Goal: Task Accomplishment & Management: Use online tool/utility

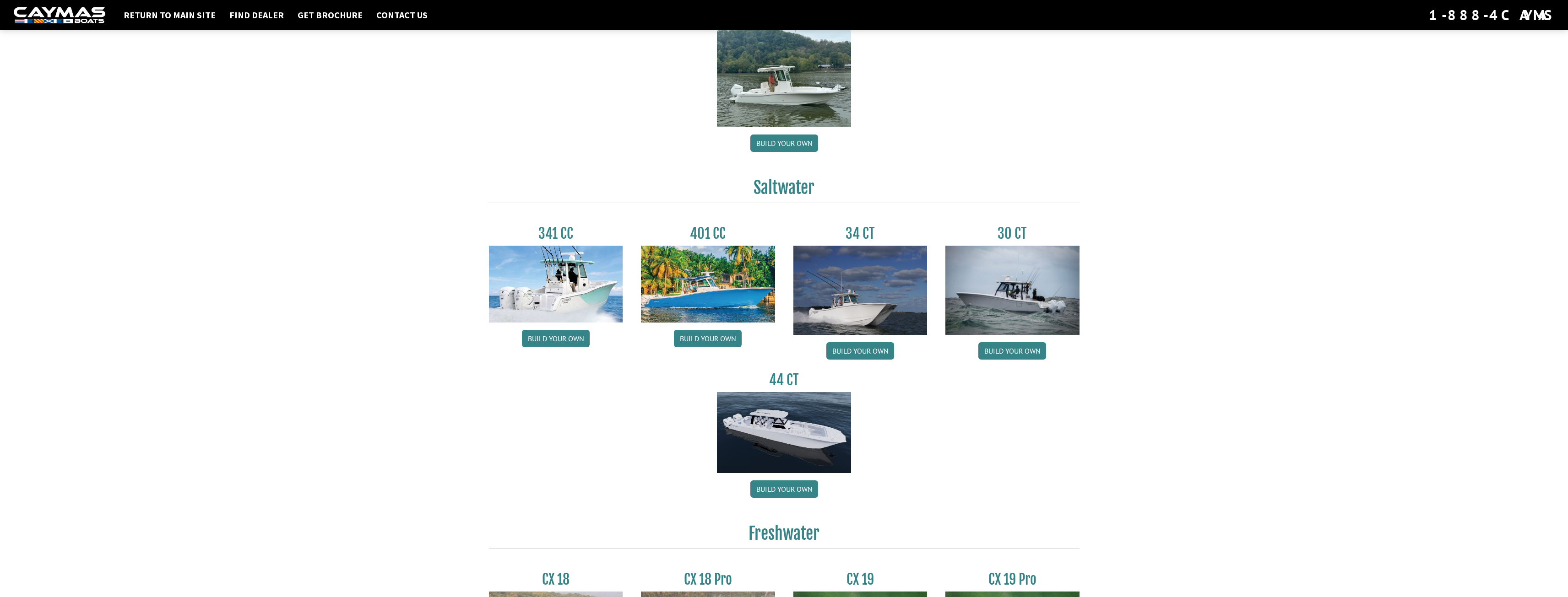
scroll to position [274, 0]
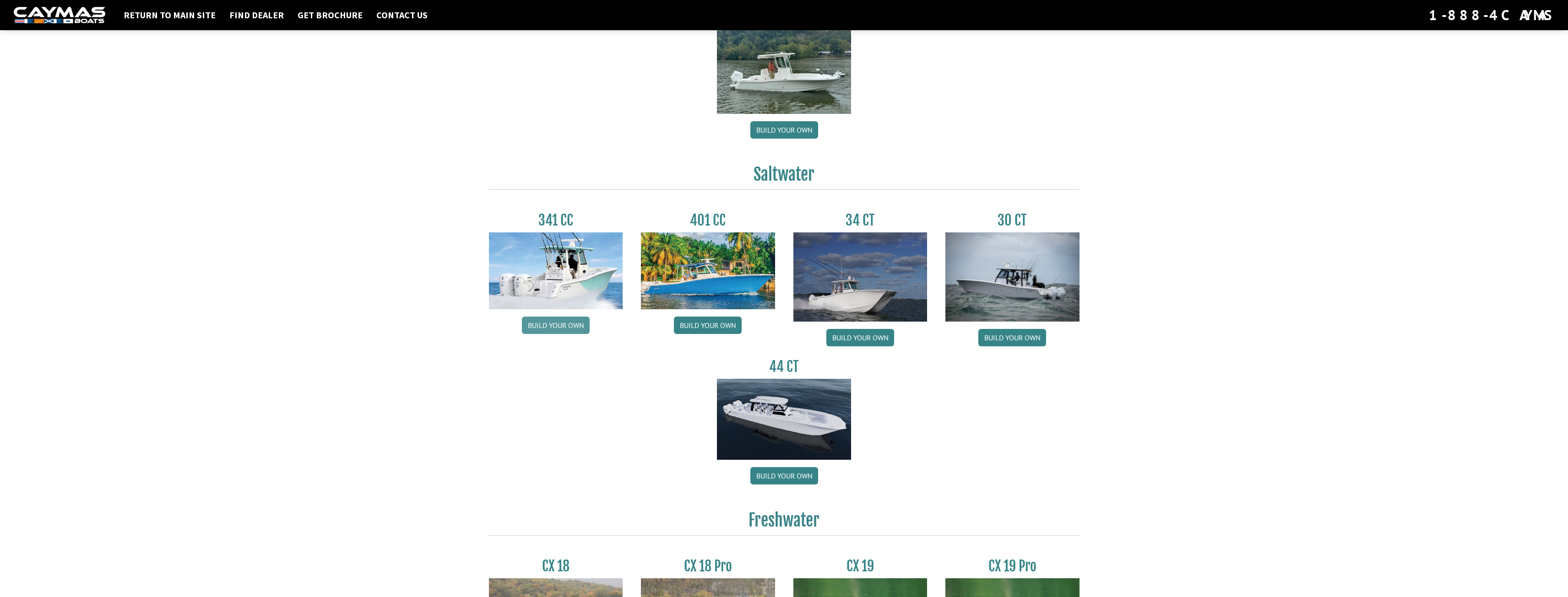
click at [575, 326] on link "Build your own" at bounding box center [556, 325] width 68 height 17
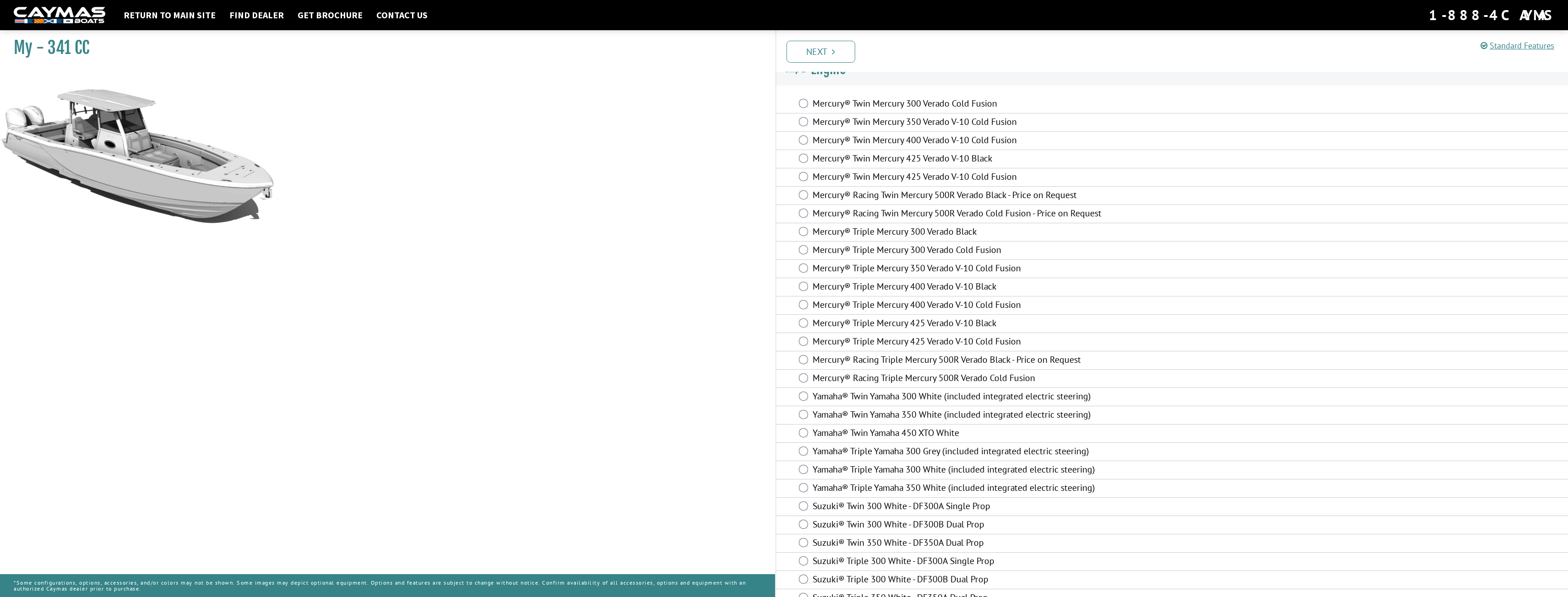
scroll to position [33, 0]
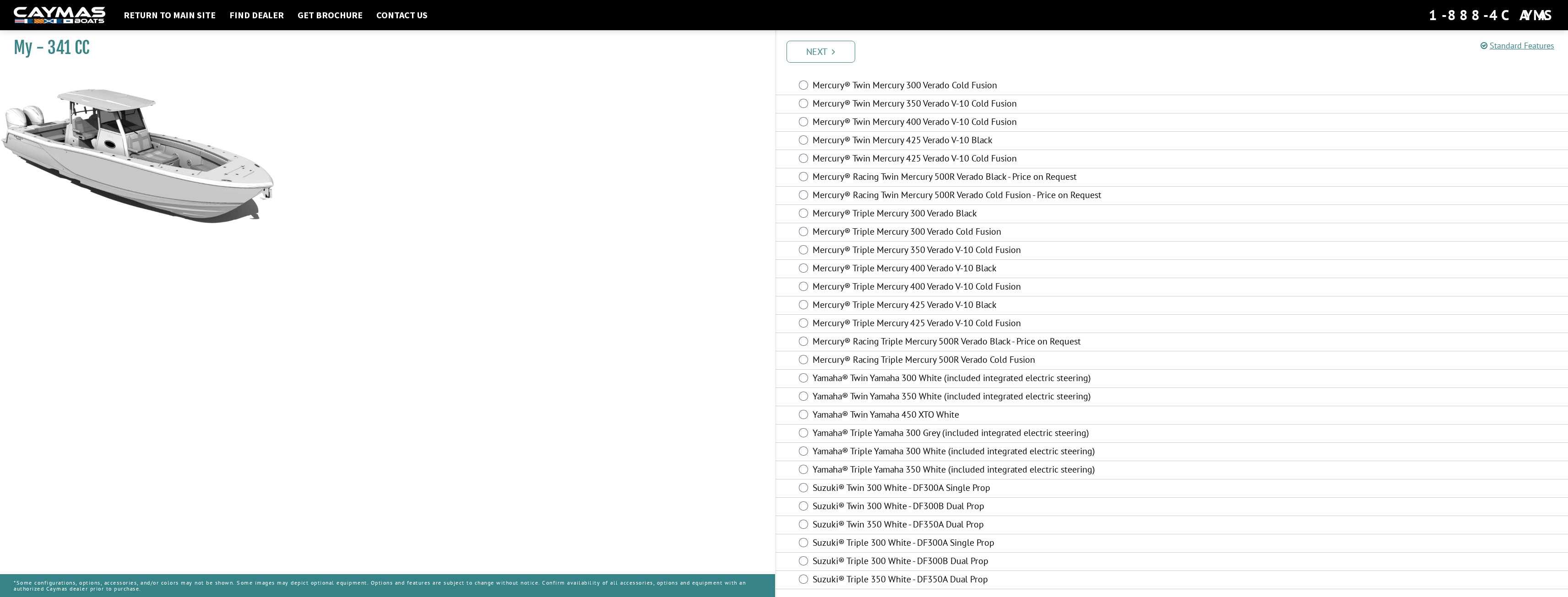
click at [831, 291] on label "Mercury® Triple Mercury 400 Verado V-10 Cold Fusion" at bounding box center [1039, 288] width 453 height 13
click at [826, 273] on label "Mercury® Triple Mercury 400 Verado V-10 Black" at bounding box center [1039, 269] width 453 height 13
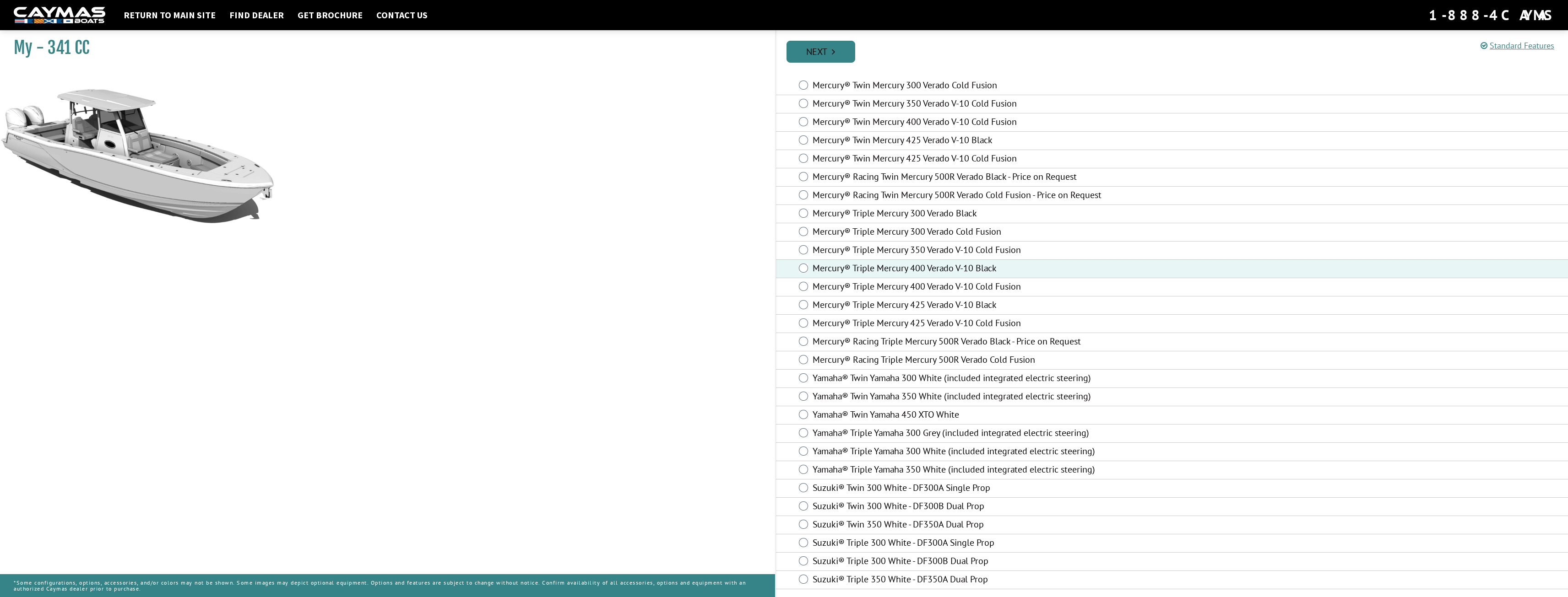
click at [842, 46] on link "Next" at bounding box center [821, 52] width 68 height 22
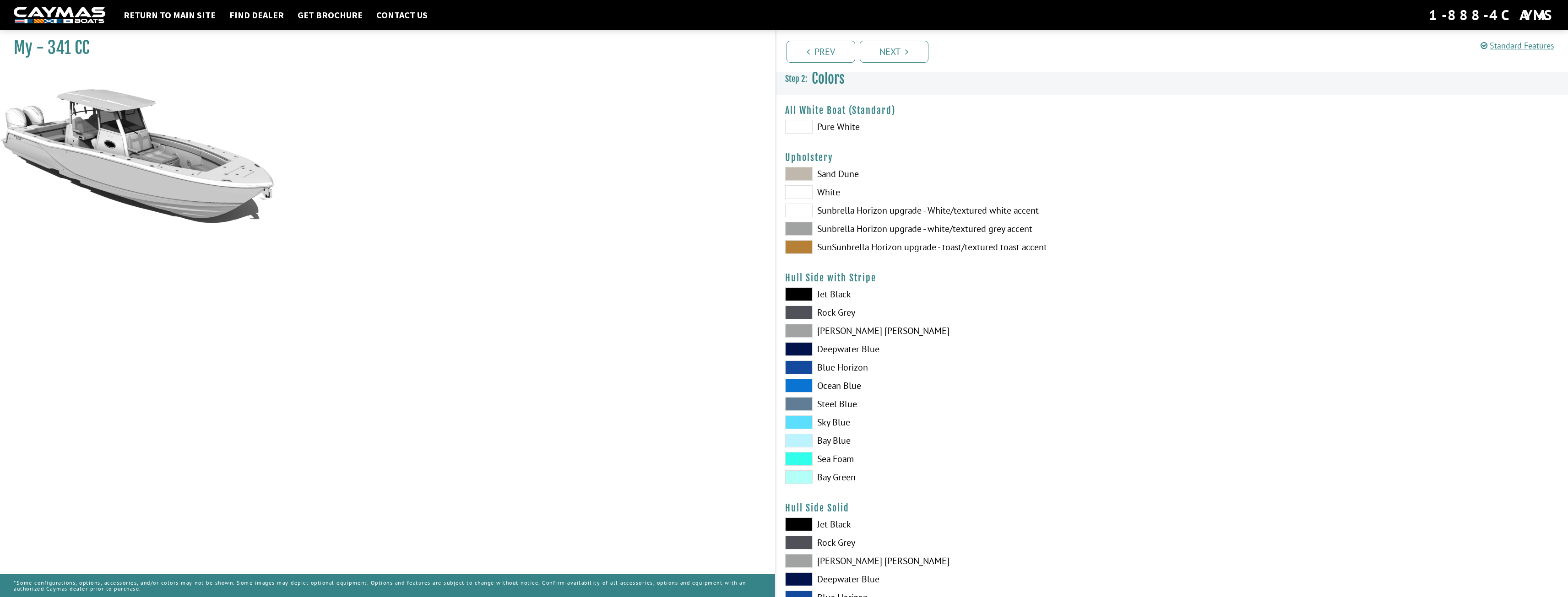
scroll to position [0, 0]
click at [832, 132] on label "Pure White" at bounding box center [974, 131] width 378 height 13
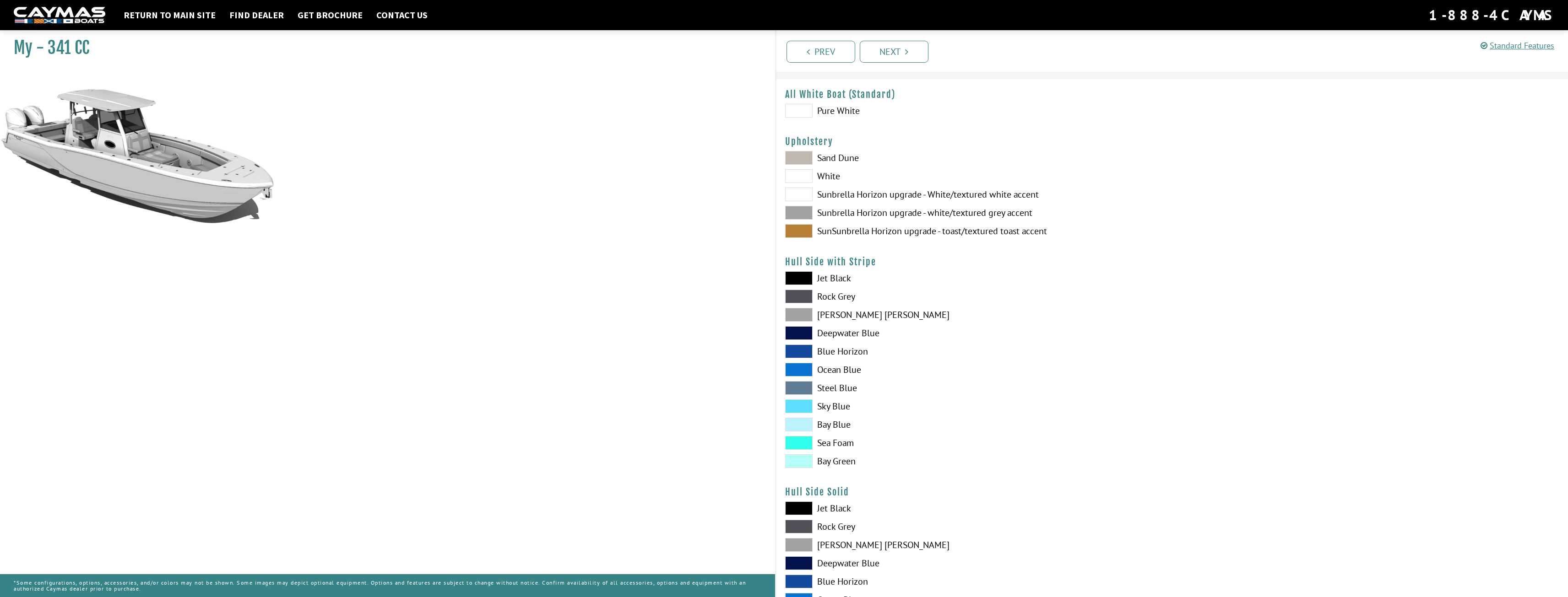
scroll to position [46, 0]
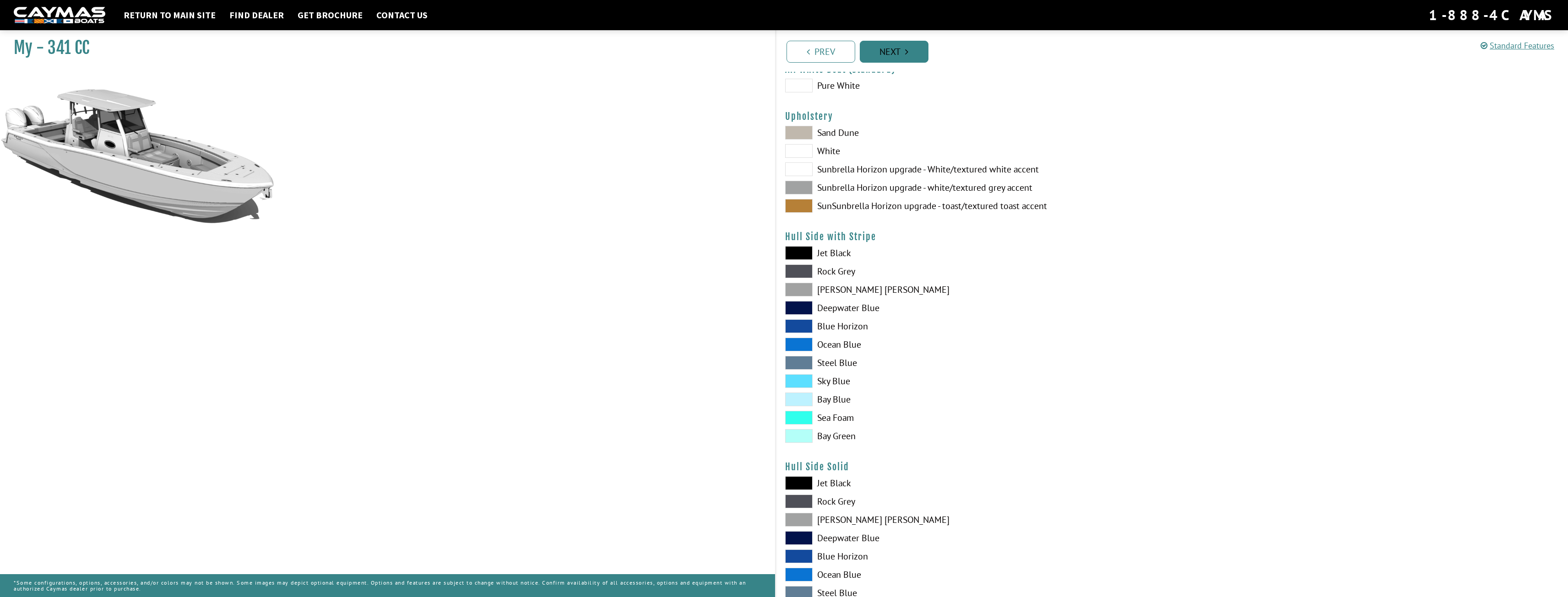
click at [893, 51] on link "Next" at bounding box center [894, 52] width 68 height 22
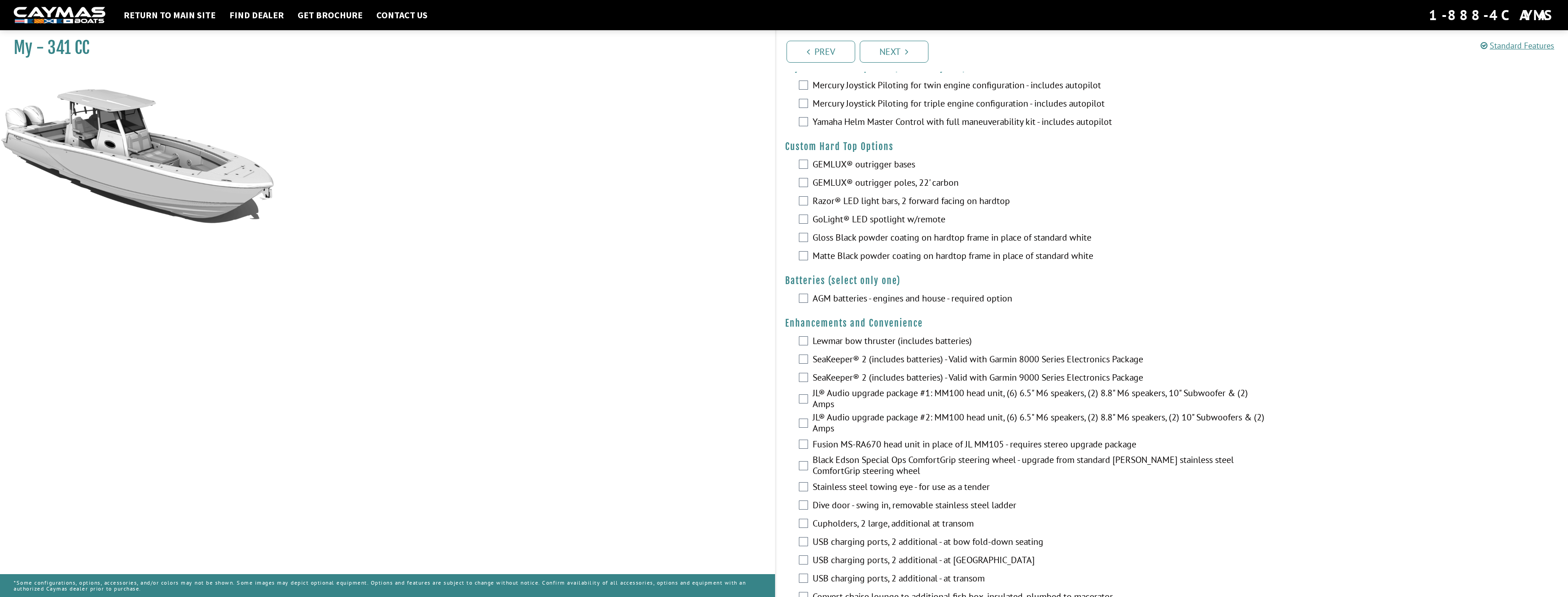
scroll to position [0, 0]
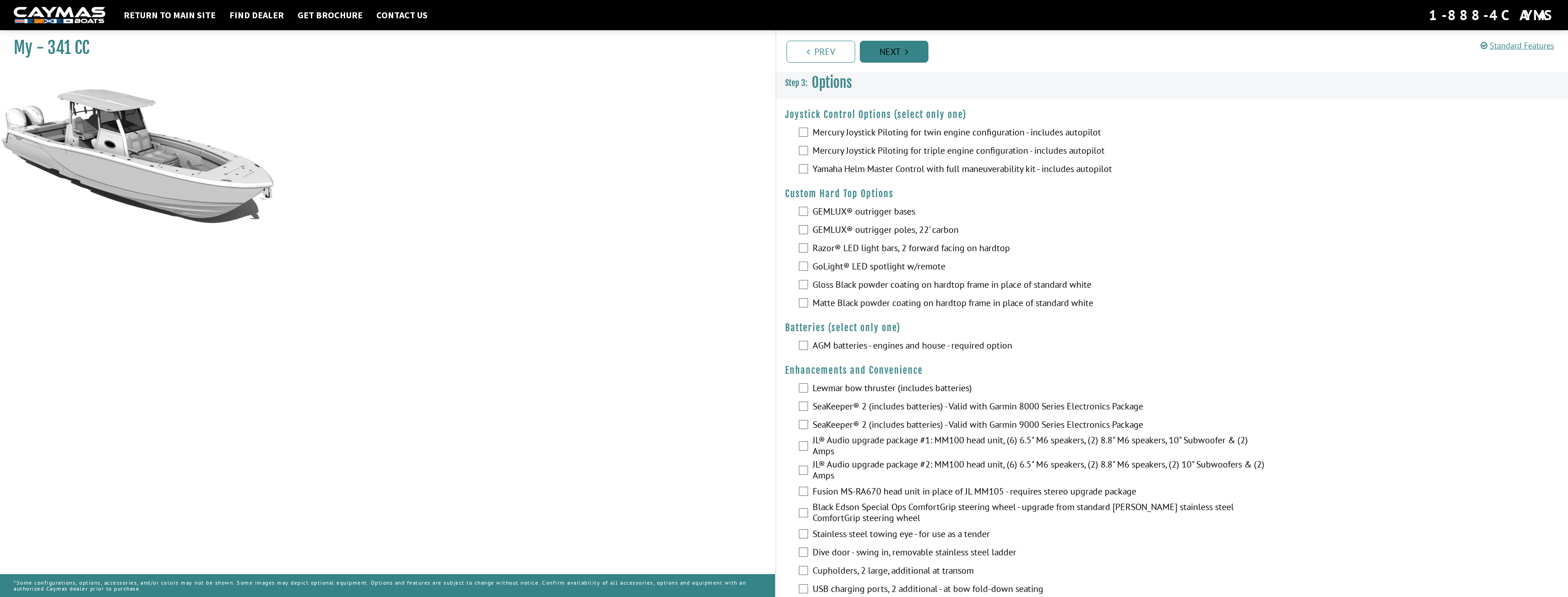
click at [888, 58] on link "Next" at bounding box center [894, 52] width 68 height 22
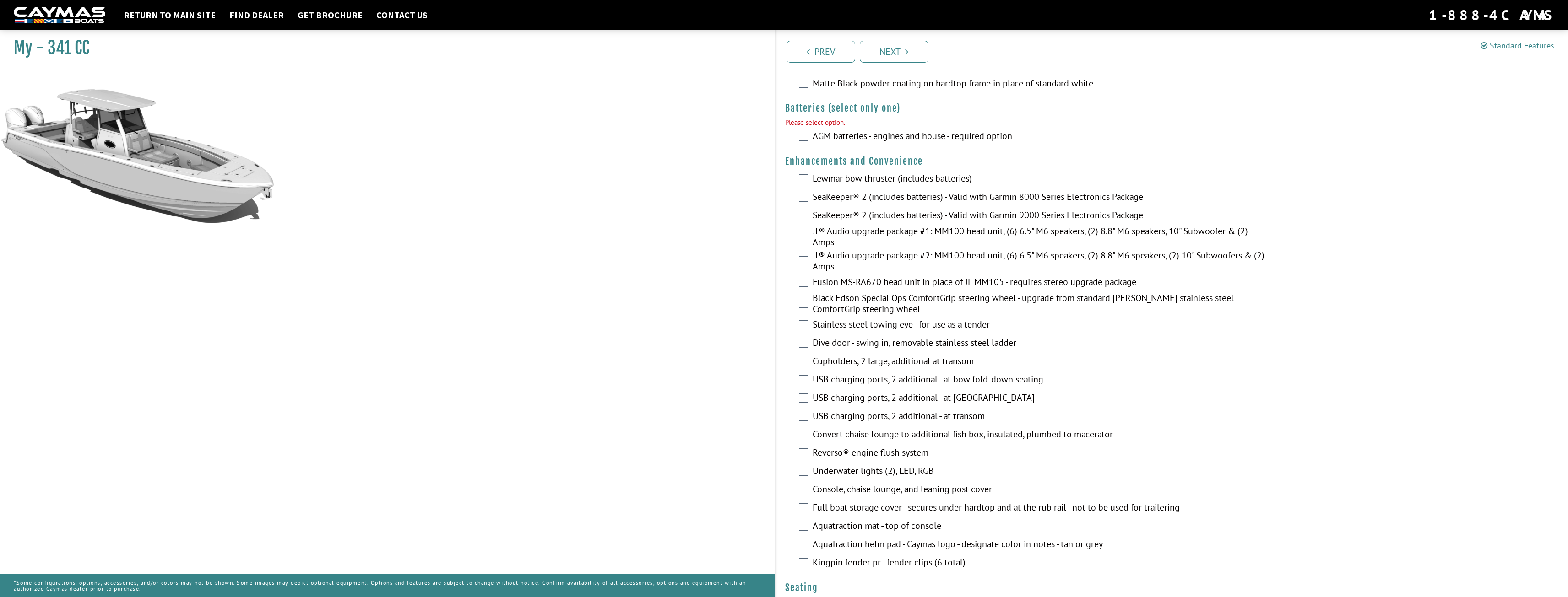
scroll to position [200, 0]
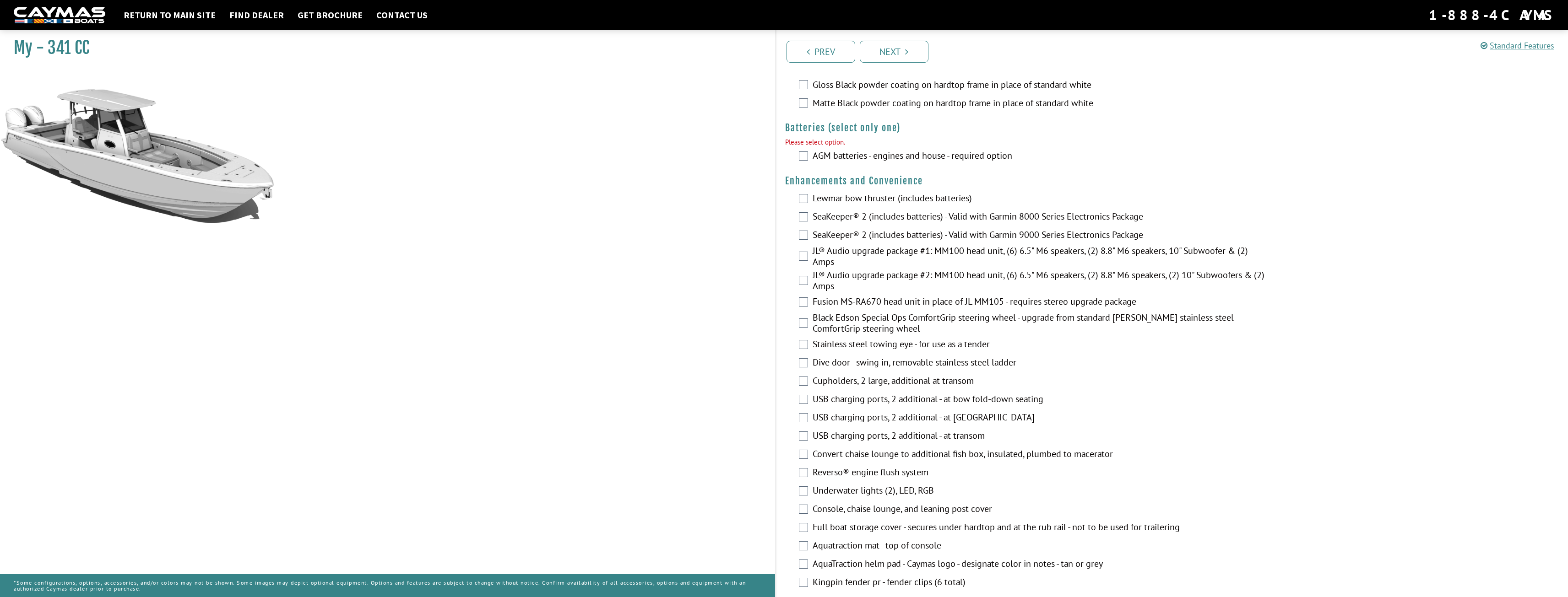
click at [829, 158] on label "AGM batteries - engines and house - required option" at bounding box center [1039, 157] width 453 height 13
click at [885, 65] on div "Prev Next" at bounding box center [1172, 51] width 793 height 42
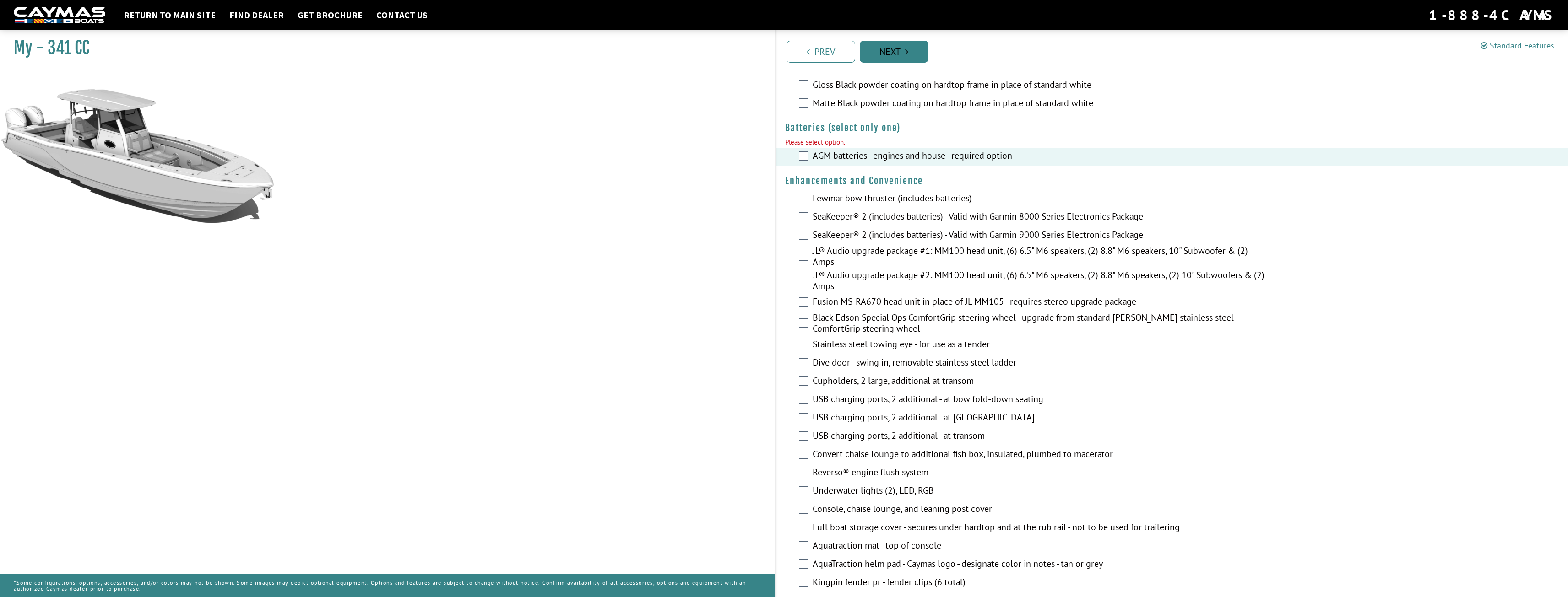
click at [886, 57] on link "Next" at bounding box center [894, 52] width 68 height 22
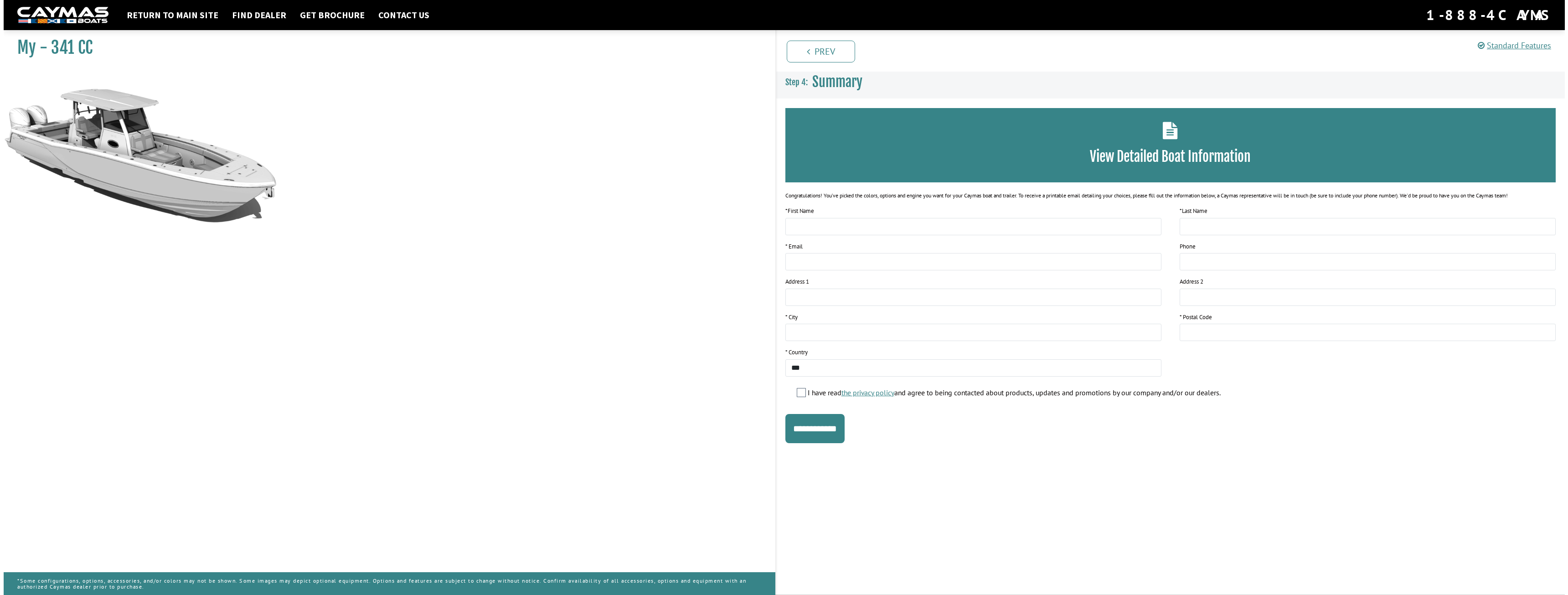
scroll to position [0, 0]
